Goal: Task Accomplishment & Management: Complete application form

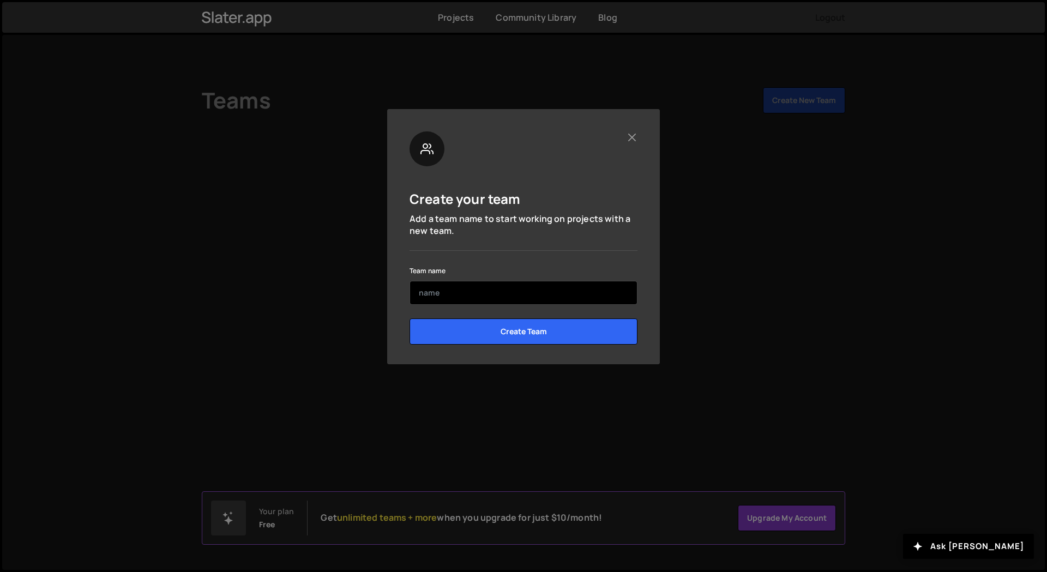
click at [468, 300] on input "text" at bounding box center [524, 293] width 228 height 24
type input "umesh"
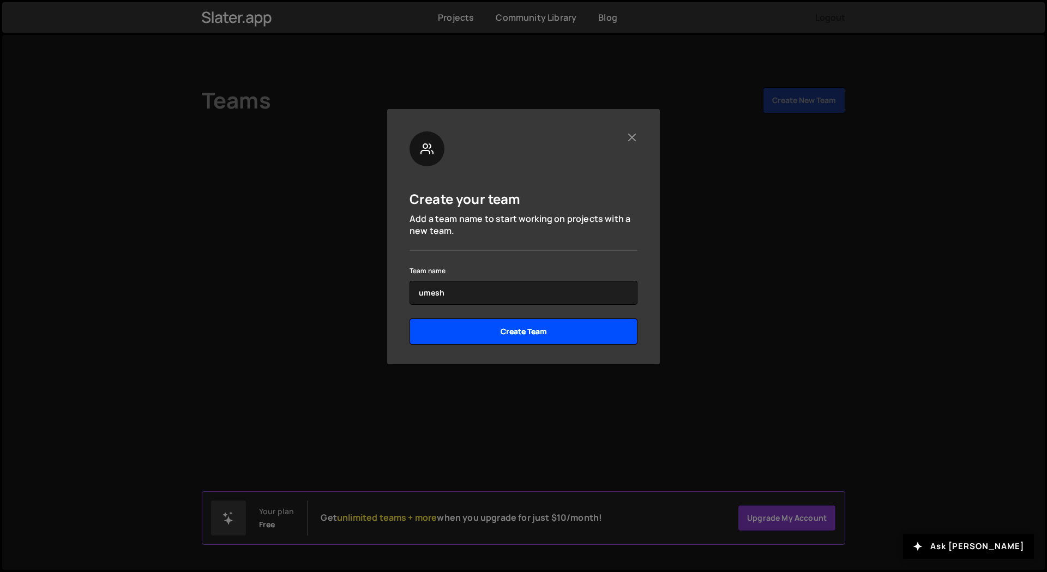
click at [525, 330] on input "Create Team" at bounding box center [524, 331] width 228 height 26
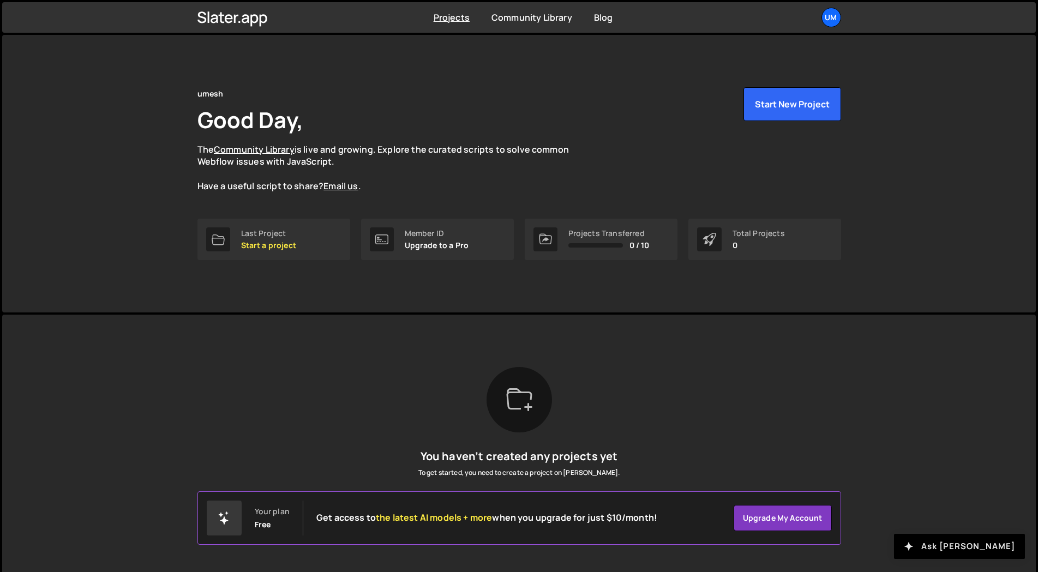
click at [979, 543] on button "Ask [PERSON_NAME]" at bounding box center [959, 546] width 131 height 25
